Goal: Task Accomplishment & Management: Complete application form

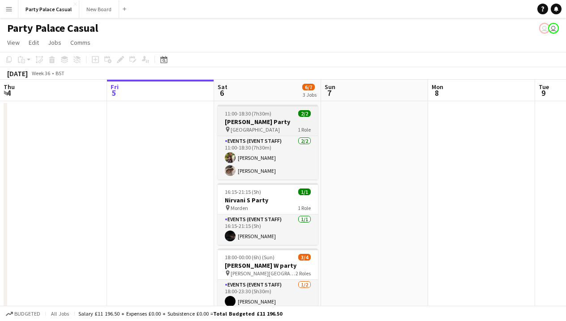
click at [250, 126] on div "pin Bedford 1 Role" at bounding box center [268, 129] width 100 height 7
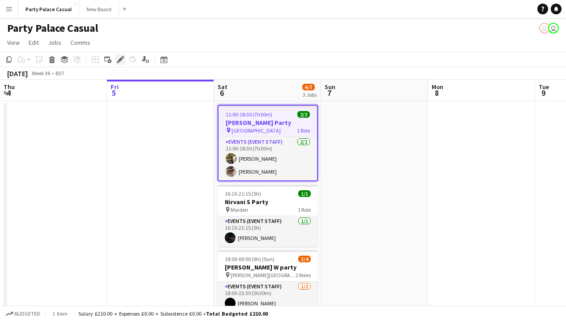
click at [120, 59] on icon at bounding box center [120, 59] width 5 height 5
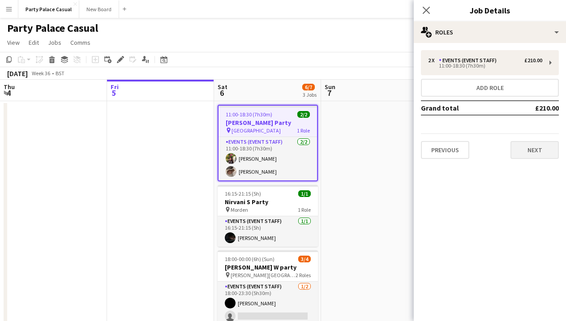
click at [536, 156] on button "Next" at bounding box center [535, 150] width 48 height 18
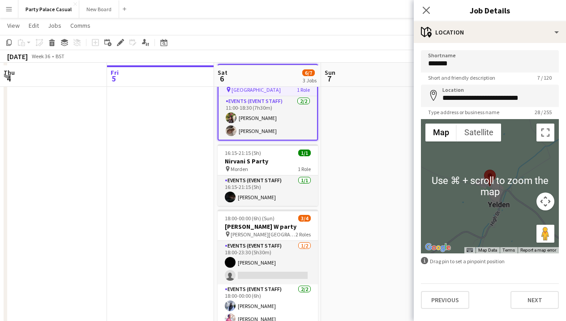
scroll to position [43, 0]
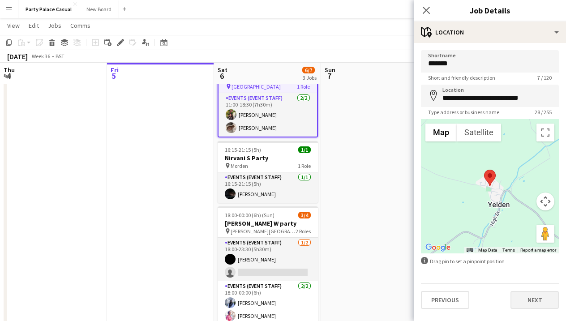
click at [539, 301] on button "Next" at bounding box center [535, 300] width 48 height 18
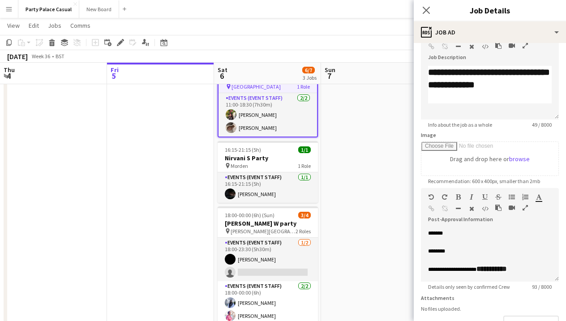
scroll to position [60, 0]
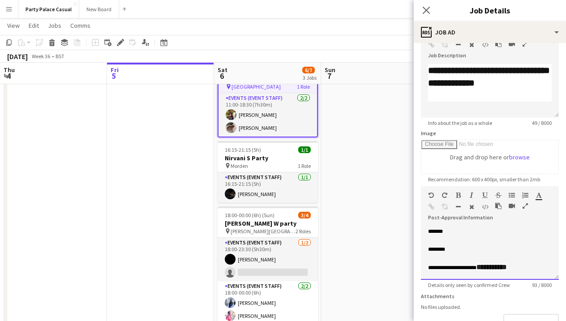
click at [541, 269] on div "**********" at bounding box center [490, 268] width 124 height 10
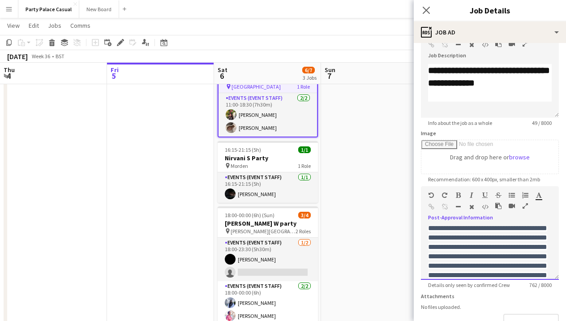
scroll to position [131, 0]
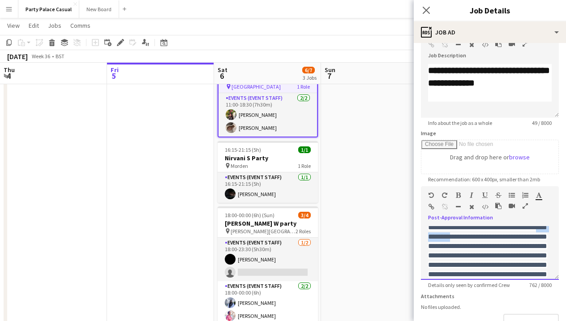
drag, startPoint x: 479, startPoint y: 248, endPoint x: 420, endPoint y: 249, distance: 58.7
click at [420, 249] on form "**********" at bounding box center [490, 183] width 152 height 386
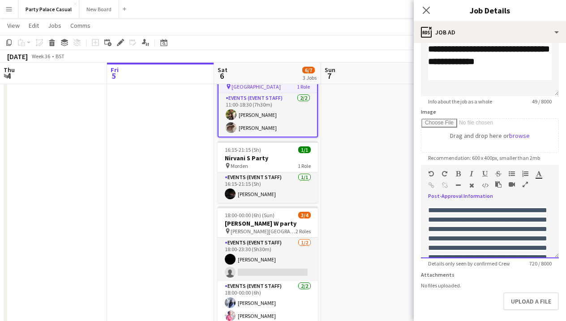
scroll to position [165, 0]
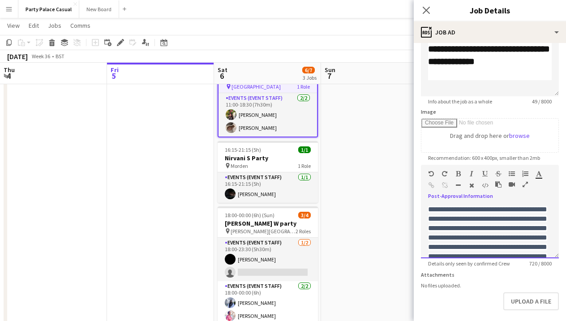
click at [473, 222] on span "**********" at bounding box center [487, 223] width 119 height 129
drag, startPoint x: 494, startPoint y: 223, endPoint x: 432, endPoint y: 224, distance: 62.7
click at [432, 224] on span "**********" at bounding box center [487, 223] width 119 height 129
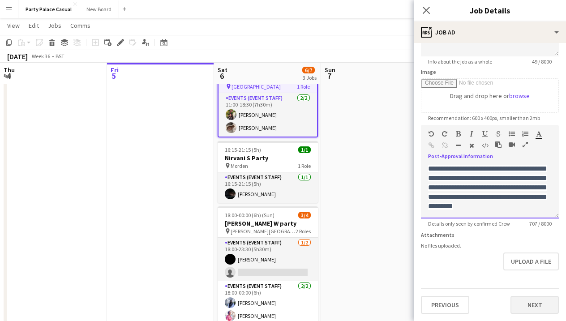
scroll to position [122, 0]
click at [531, 304] on button "Next" at bounding box center [535, 305] width 48 height 18
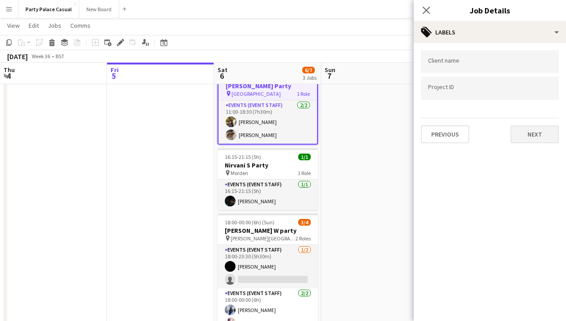
click at [533, 142] on button "Next" at bounding box center [535, 134] width 48 height 18
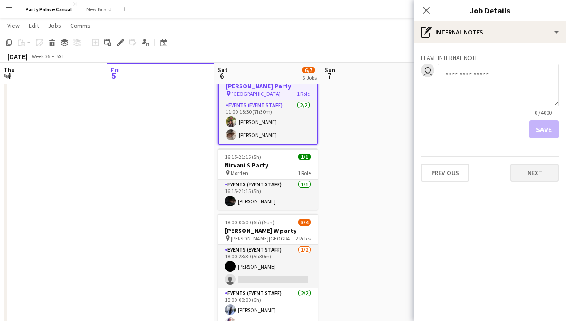
click at [536, 173] on button "Next" at bounding box center [535, 173] width 48 height 18
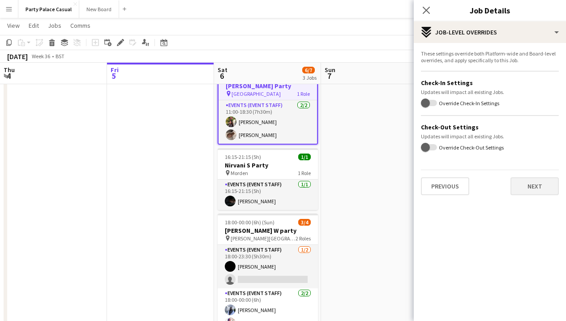
click at [534, 192] on button "Next" at bounding box center [535, 186] width 48 height 18
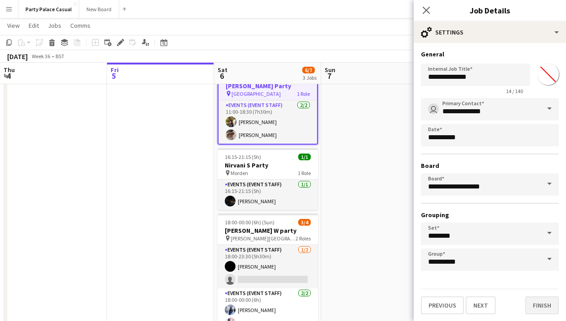
click at [540, 305] on button "Finish" at bounding box center [542, 305] width 34 height 18
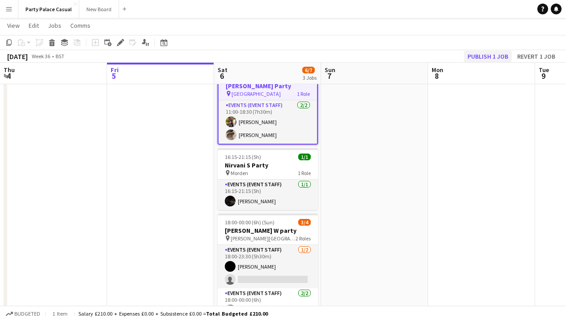
click at [483, 59] on button "Publish 1 job" at bounding box center [488, 57] width 48 height 12
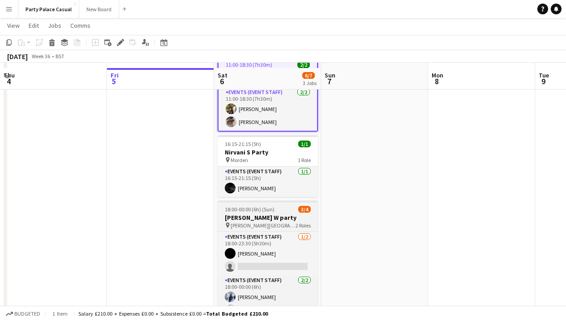
scroll to position [48, 0]
